Goal: Information Seeking & Learning: Learn about a topic

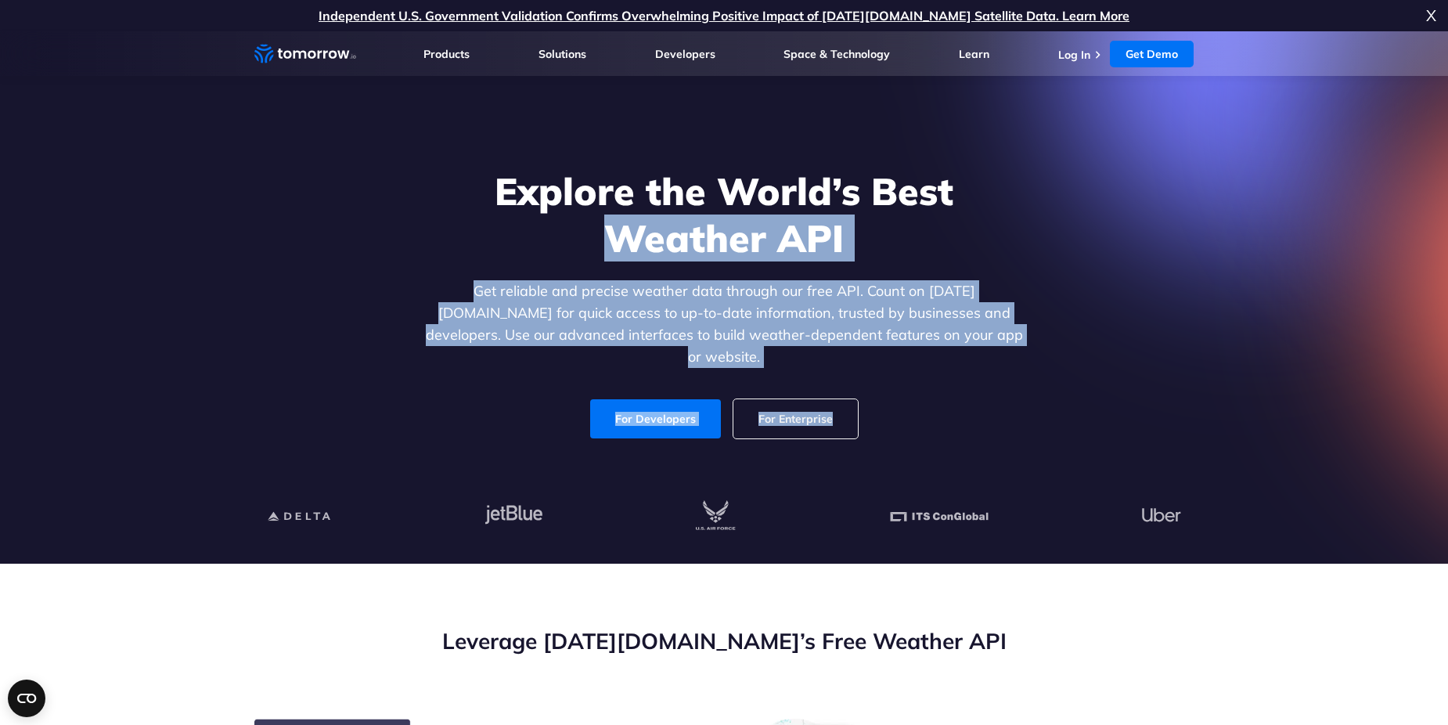
drag, startPoint x: 298, startPoint y: 259, endPoint x: 1047, endPoint y: 372, distance: 757.6
click at [1047, 372] on div "Explore the World’s Best Weather API Get reliable and precise weather data thro…" at bounding box center [724, 303] width 964 height 333
drag, startPoint x: 1047, startPoint y: 372, endPoint x: 953, endPoint y: 300, distance: 119.0
click at [953, 300] on p "Get reliable and precise weather data through our free API. Count on [DATE][DOM…" at bounding box center [724, 324] width 604 height 88
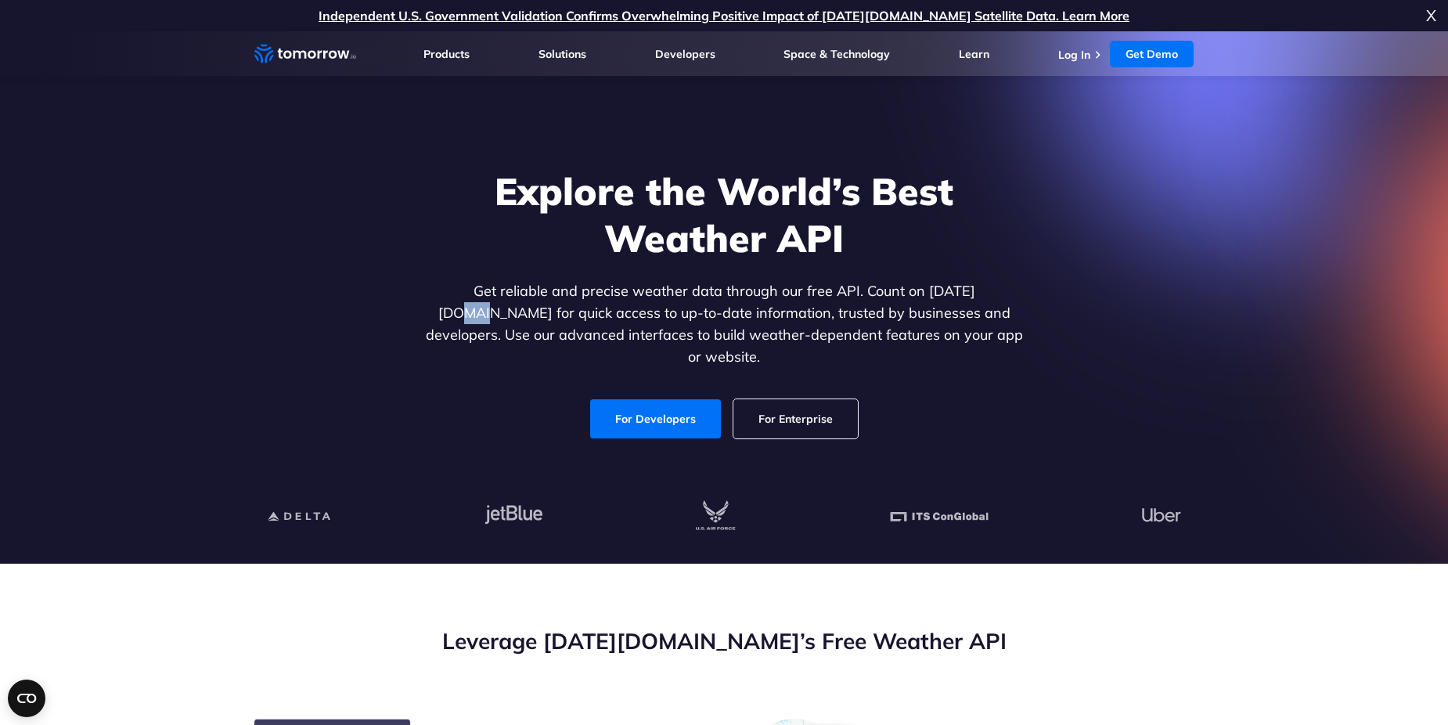
click at [953, 300] on p "Get reliable and precise weather data through our free API. Count on [DATE][DOM…" at bounding box center [724, 324] width 604 height 88
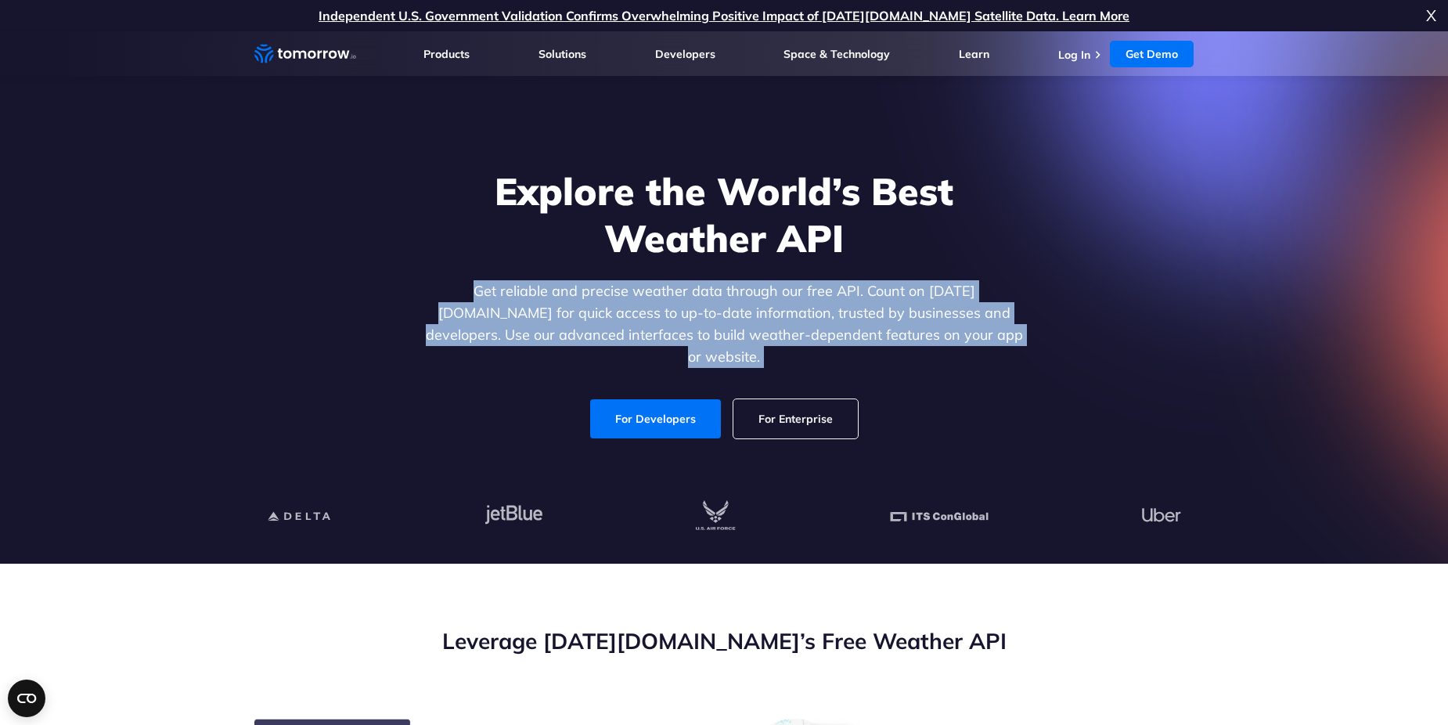
click at [290, 307] on div "Explore the World’s Best Weather API Get reliable and precise weather data thro…" at bounding box center [724, 303] width 964 height 333
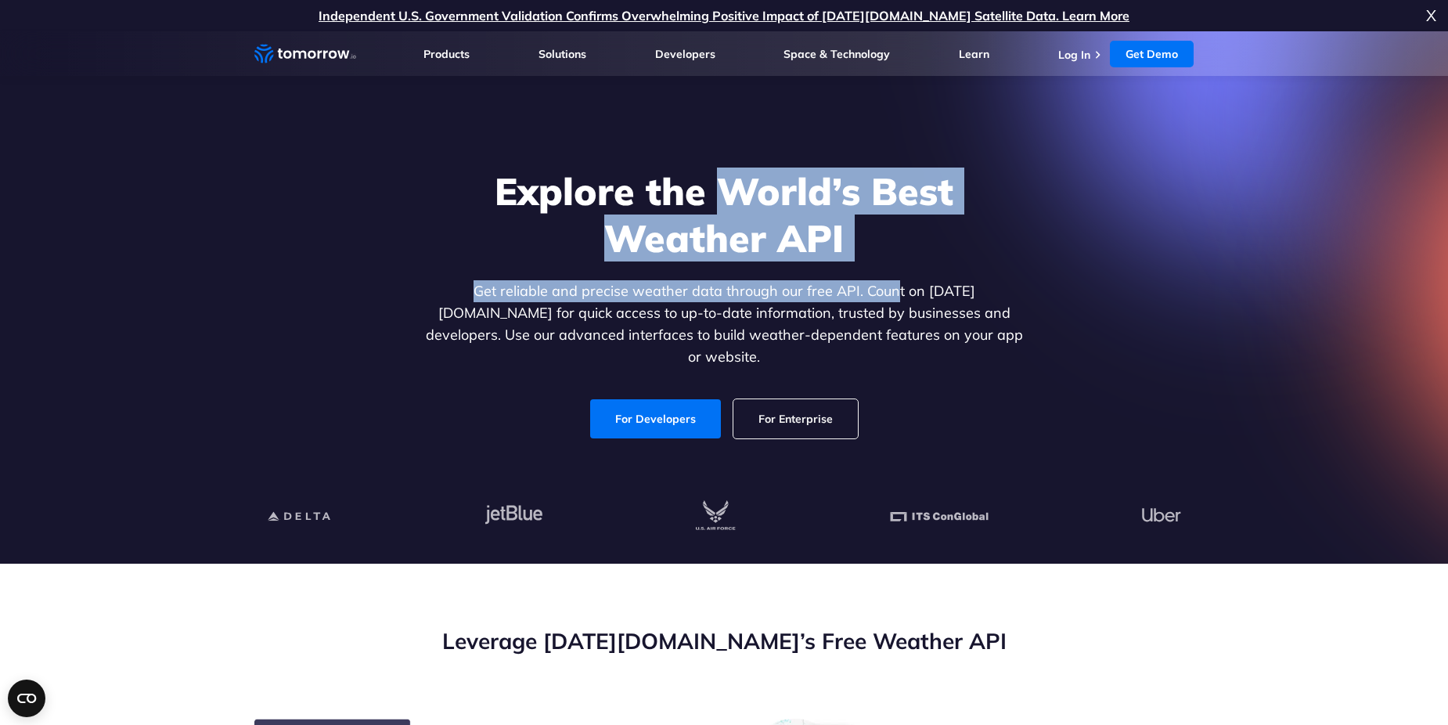
drag, startPoint x: 733, startPoint y: 218, endPoint x: 844, endPoint y: 272, distance: 123.2
click at [844, 272] on div "Explore the World’s Best Weather API Get reliable and precise weather data thro…" at bounding box center [724, 303] width 604 height 271
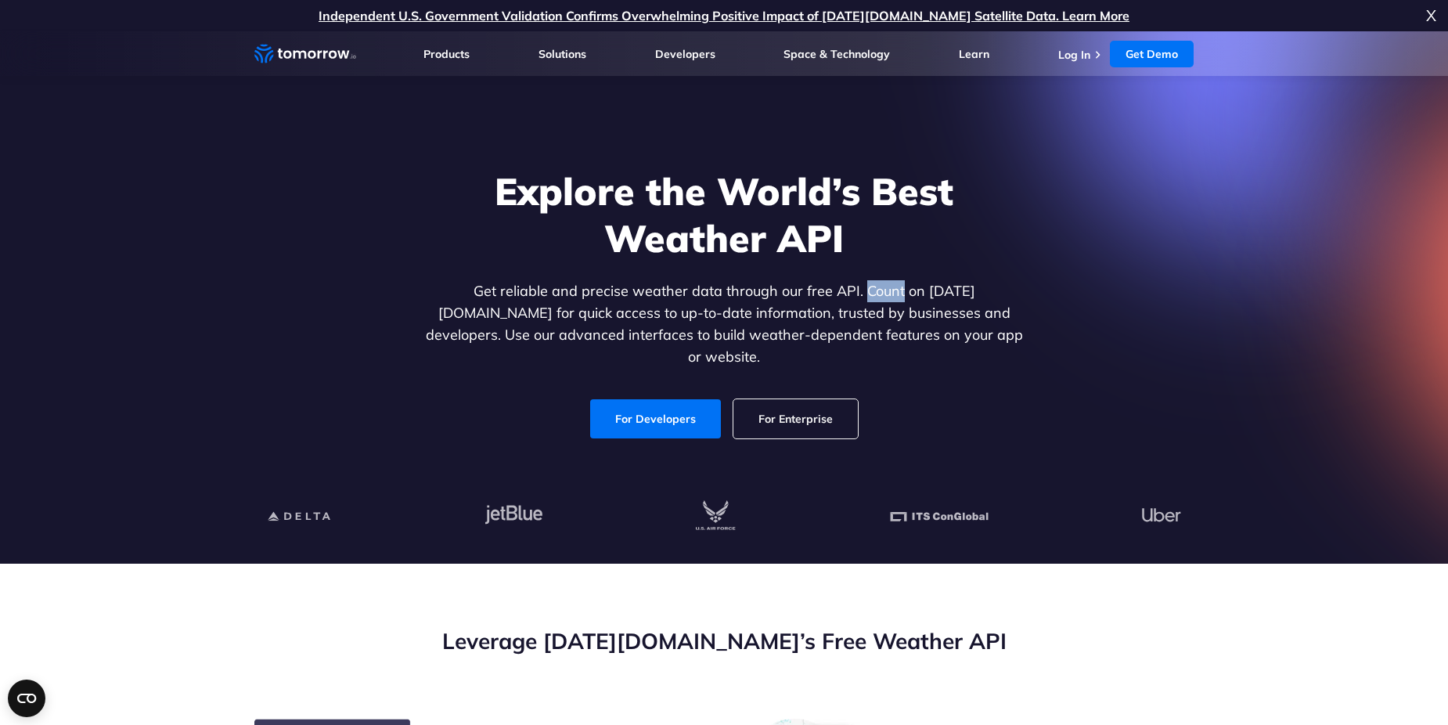
click at [844, 272] on div "Explore the World’s Best Weather API Get reliable and precise weather data thro…" at bounding box center [724, 303] width 604 height 271
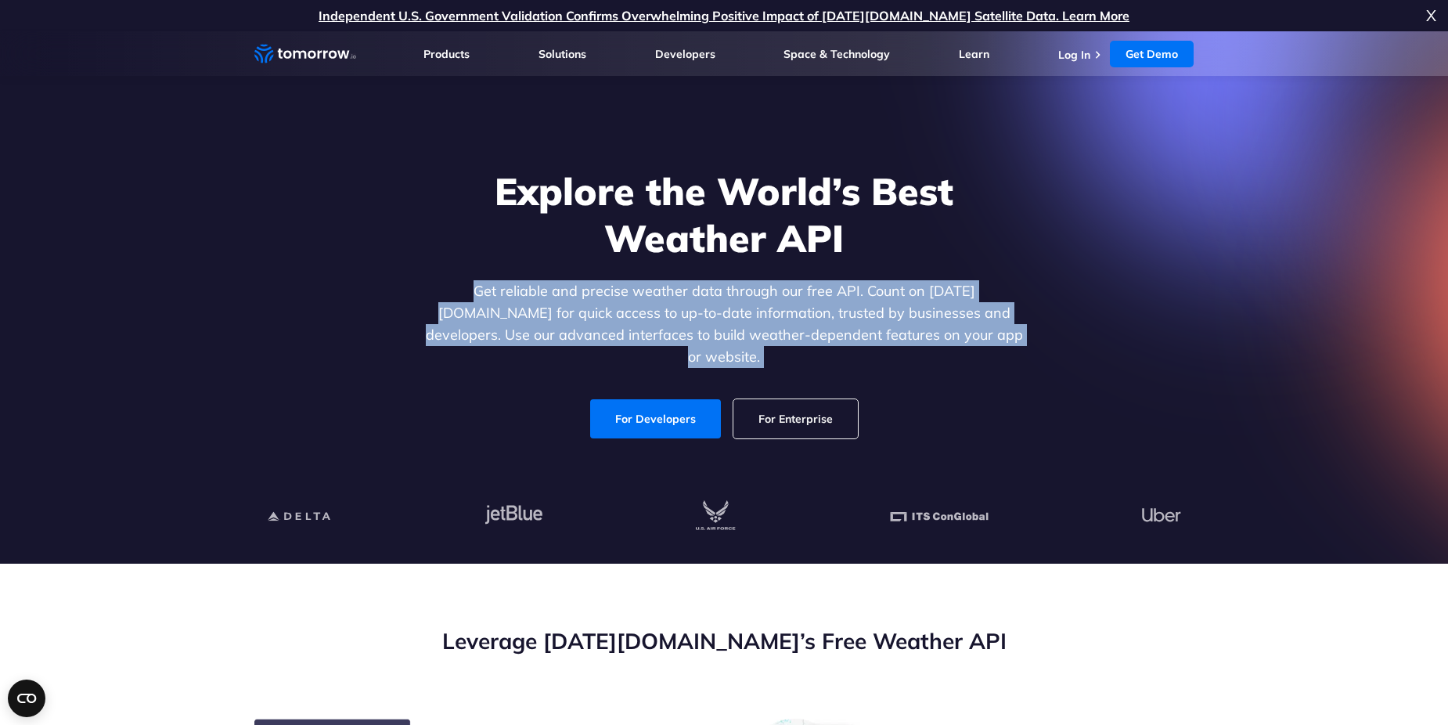
click at [844, 272] on div "Explore the World’s Best Weather API Get reliable and precise weather data thro…" at bounding box center [724, 303] width 604 height 271
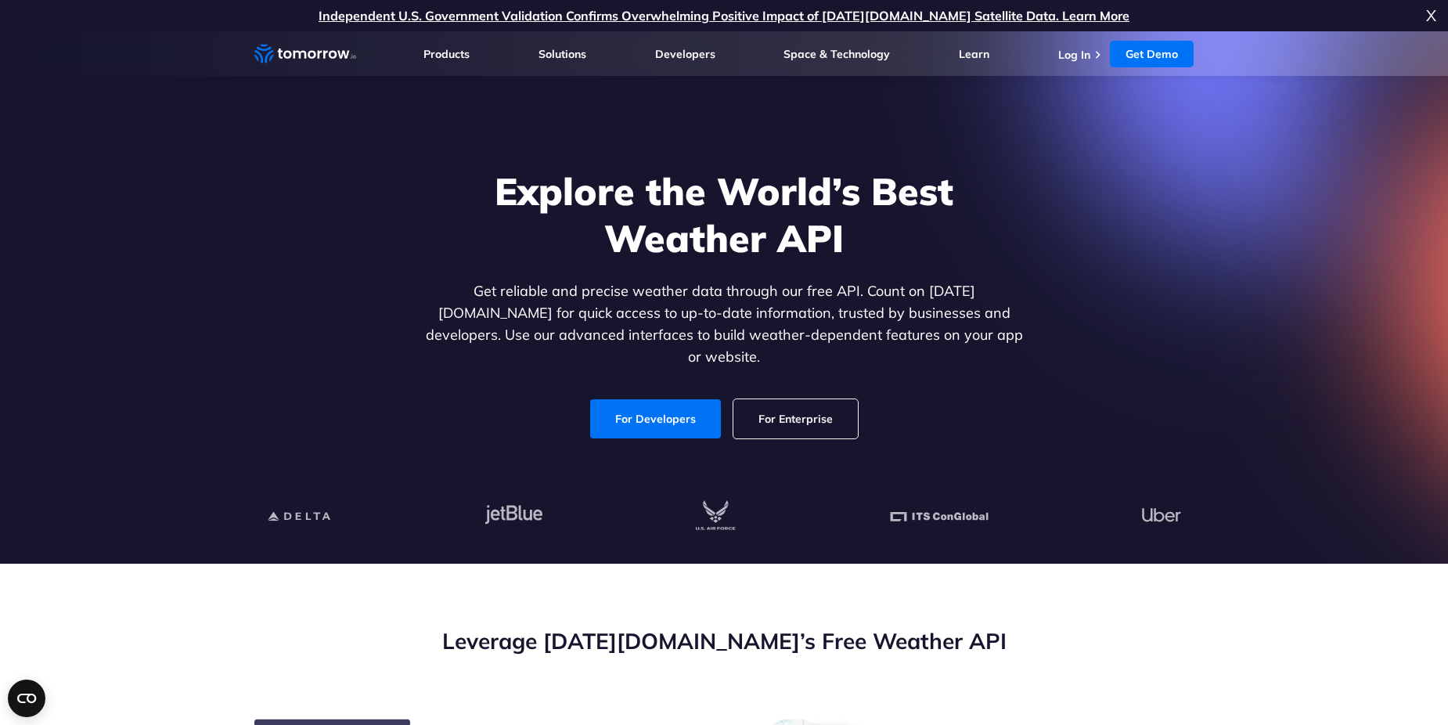
click at [645, 230] on h1 "Explore the World’s Best Weather API" at bounding box center [724, 215] width 604 height 94
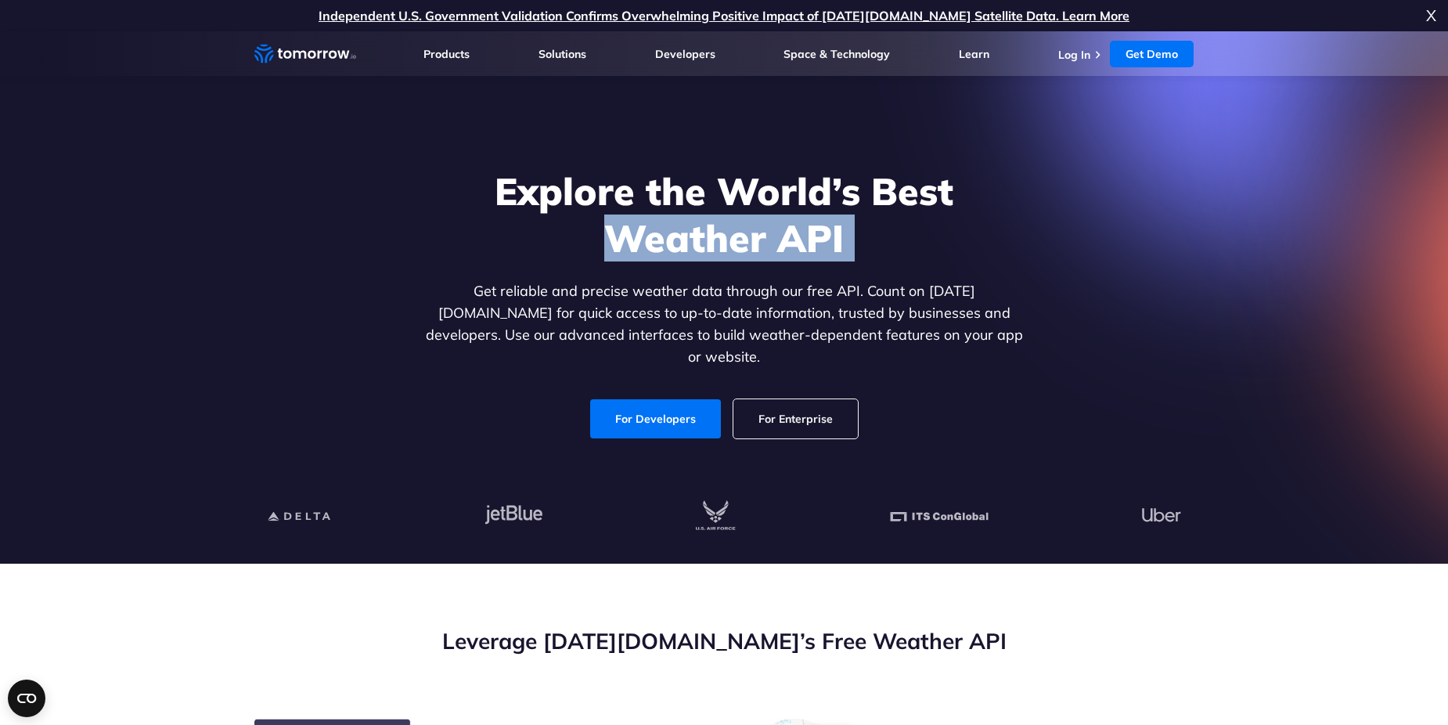
drag, startPoint x: 645, startPoint y: 230, endPoint x: 568, endPoint y: 247, distance: 79.2
click at [568, 247] on h1 "Explore the World’s Best Weather API" at bounding box center [724, 215] width 604 height 94
drag, startPoint x: 568, startPoint y: 247, endPoint x: 908, endPoint y: 264, distance: 341.0
click at [908, 261] on h1 "Explore the World’s Best Weather API" at bounding box center [724, 215] width 604 height 94
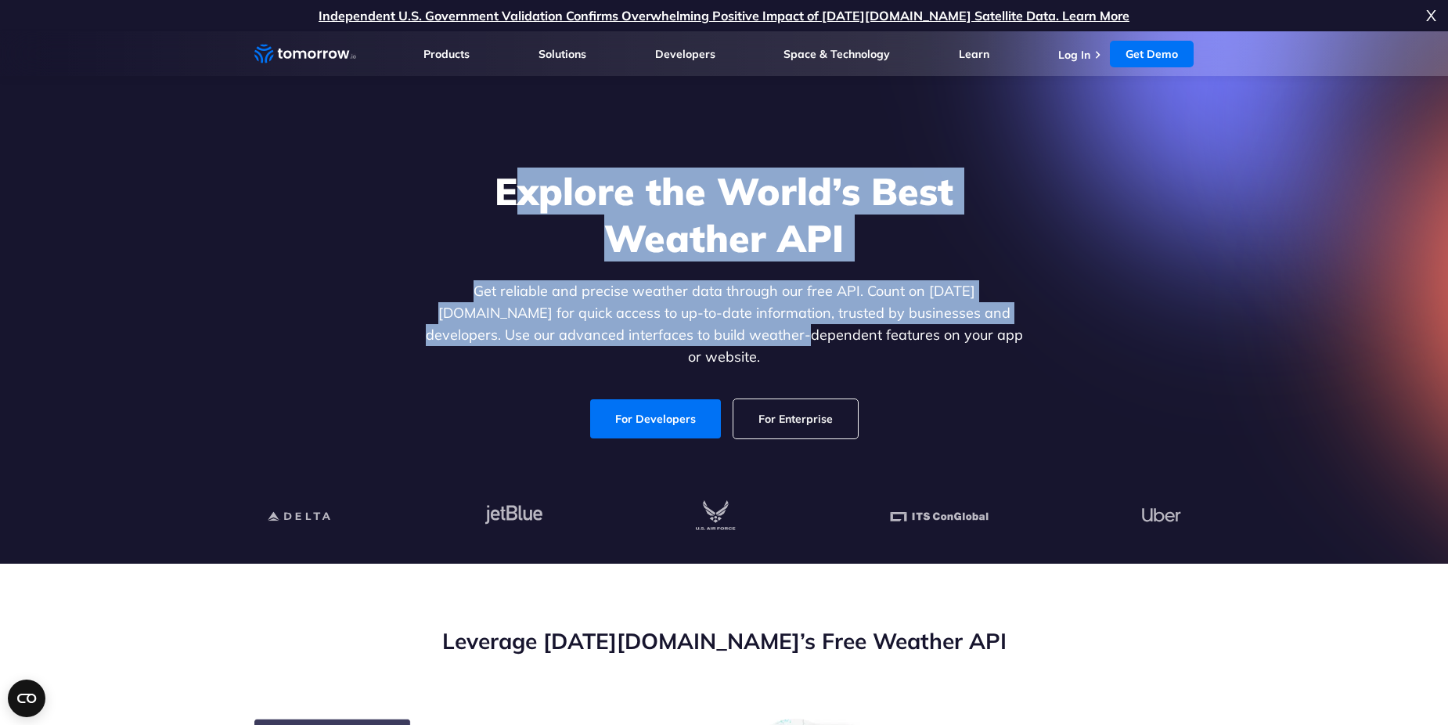
drag, startPoint x: 514, startPoint y: 187, endPoint x: 743, endPoint y: 362, distance: 287.6
click at [743, 362] on div "Explore the World’s Best Weather API Get reliable and precise weather data thro…" at bounding box center [724, 303] width 604 height 271
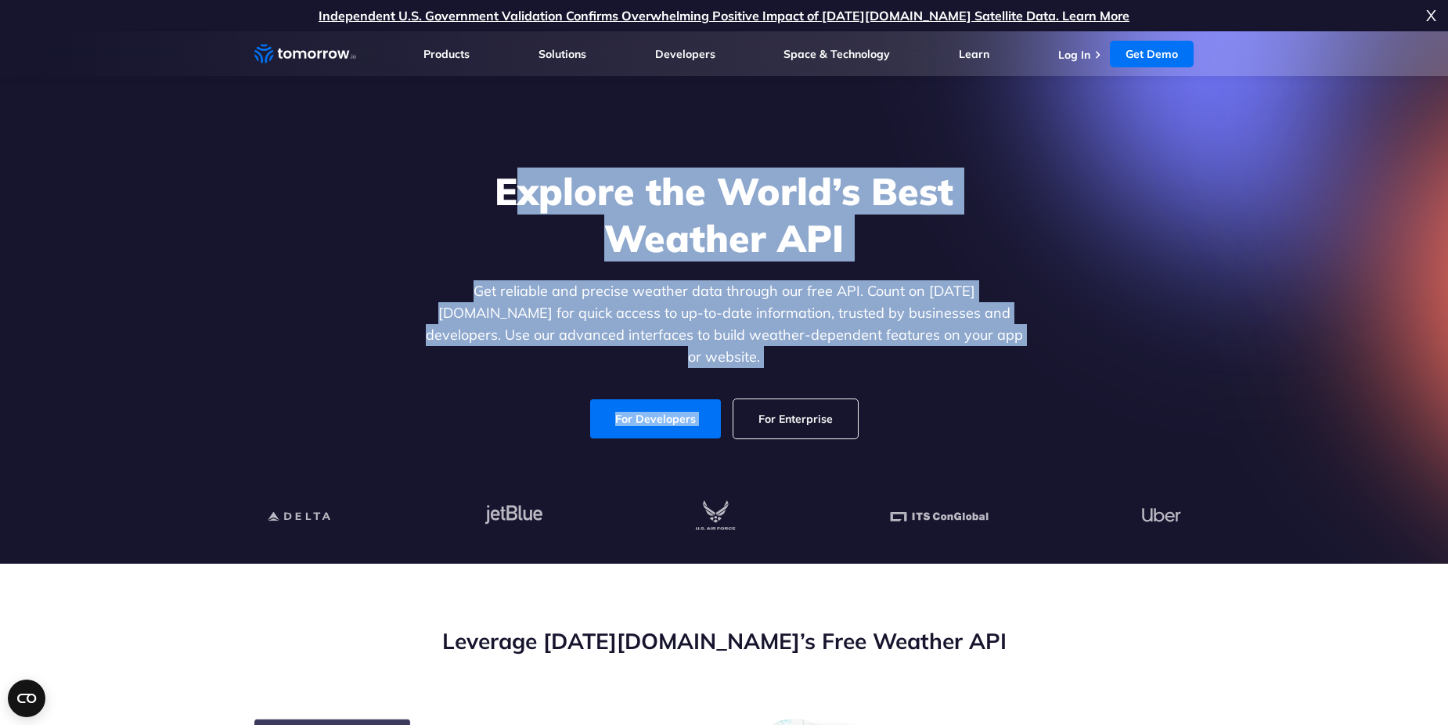
click at [430, 380] on div "Explore the World’s Best Weather API Get reliable and precise weather data thro…" at bounding box center [724, 303] width 604 height 271
